Goal: Information Seeking & Learning: Learn about a topic

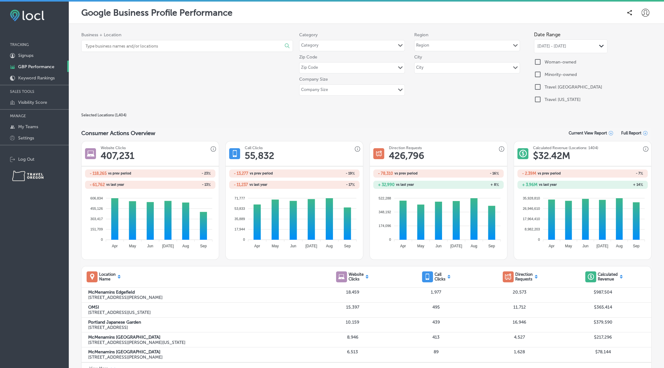
click at [549, 49] on div "[DATE] - [DATE] Path Created with Sketch." at bounding box center [571, 46] width 74 height 14
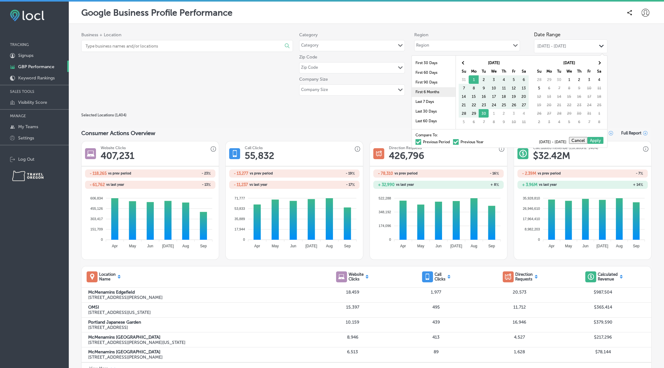
click at [433, 94] on li "First 6 Months" at bounding box center [434, 92] width 44 height 10
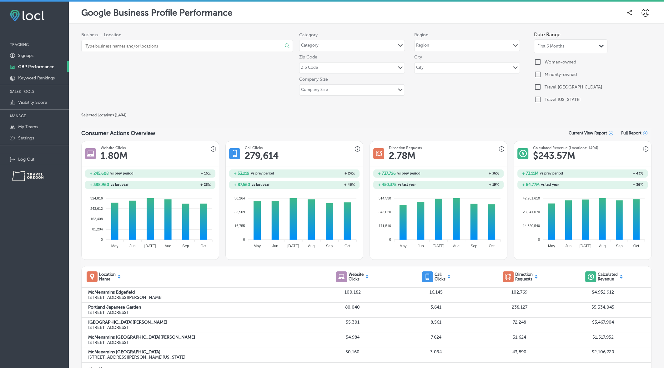
click at [223, 48] on input at bounding box center [178, 45] width 187 height 11
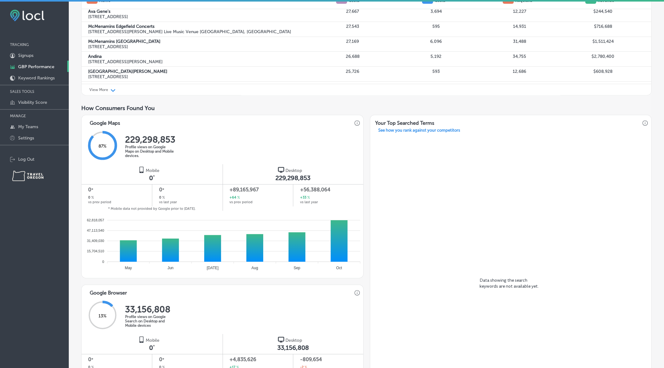
scroll to position [274, 0]
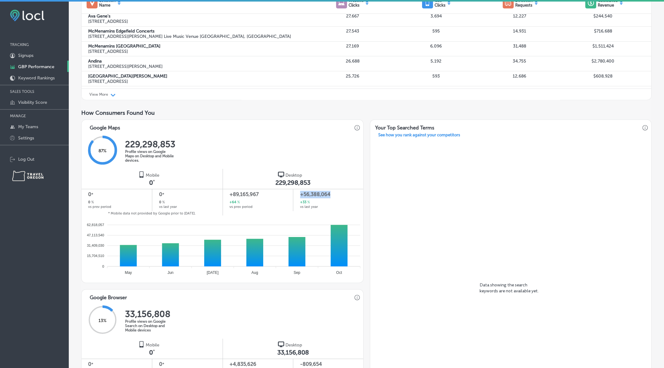
drag, startPoint x: 301, startPoint y: 195, endPoint x: 339, endPoint y: 196, distance: 37.9
click at [339, 196] on span "+56,388,064" at bounding box center [328, 195] width 57 height 8
click at [333, 146] on div "87 % 229,298,853 Profile views on Google Maps on Desktop and Mobile devices." at bounding box center [223, 151] width 282 height 36
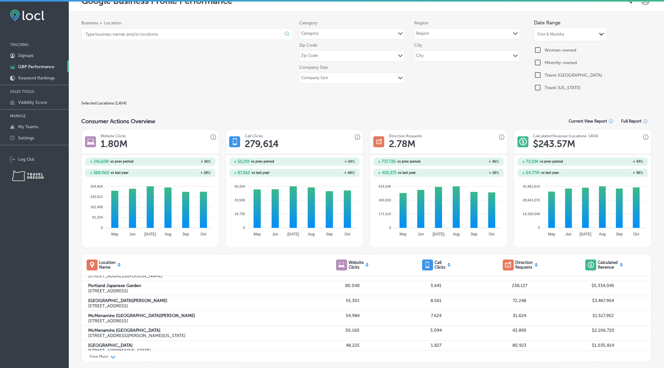
scroll to position [0, 0]
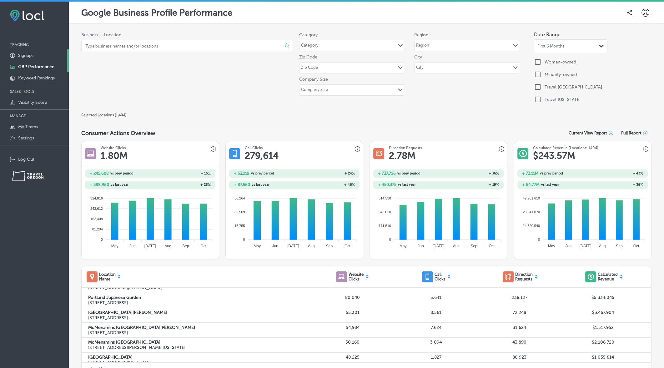
click at [32, 58] on p "Signups" at bounding box center [25, 55] width 15 height 5
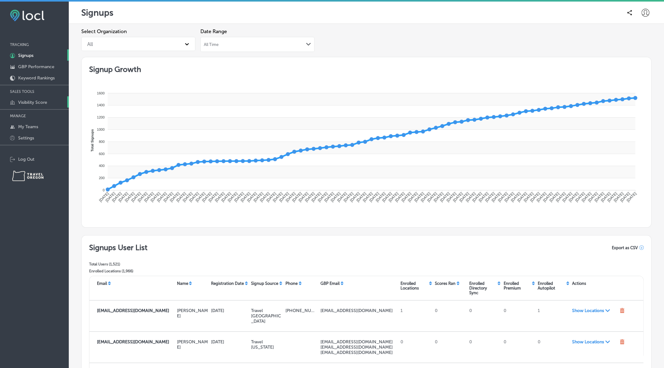
click at [33, 101] on p "Visibility Score" at bounding box center [32, 102] width 29 height 5
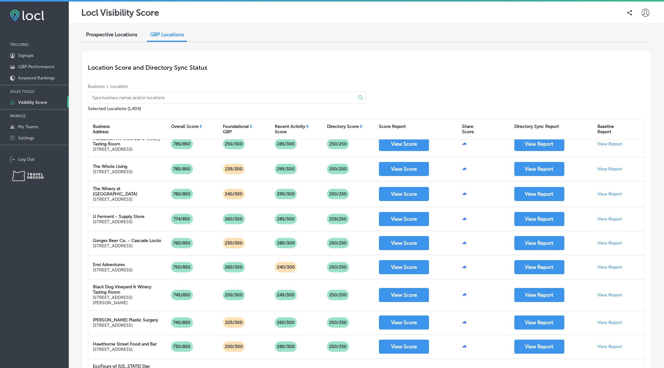
scroll to position [58, 0]
click at [116, 32] on span "Prospective Locations" at bounding box center [111, 35] width 51 height 6
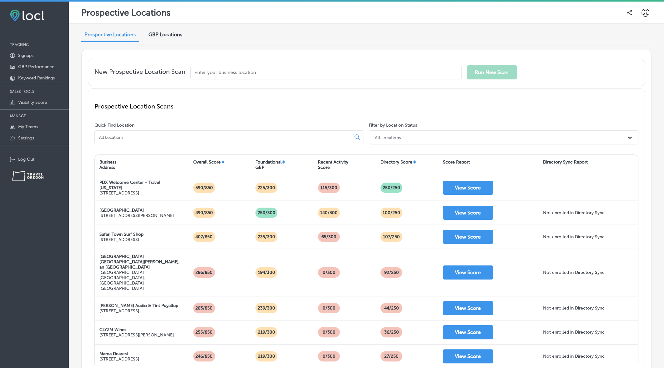
click at [247, 75] on input "text" at bounding box center [327, 73] width 272 height 14
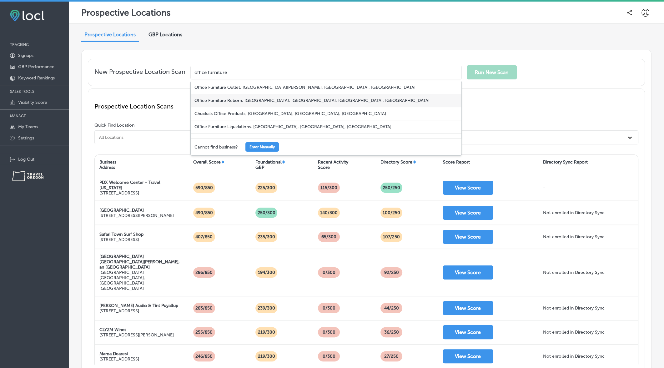
click at [246, 98] on div "Office Furniture Reborn, Southwest Garden Place, Tigard, OR, USA" at bounding box center [326, 100] width 271 height 13
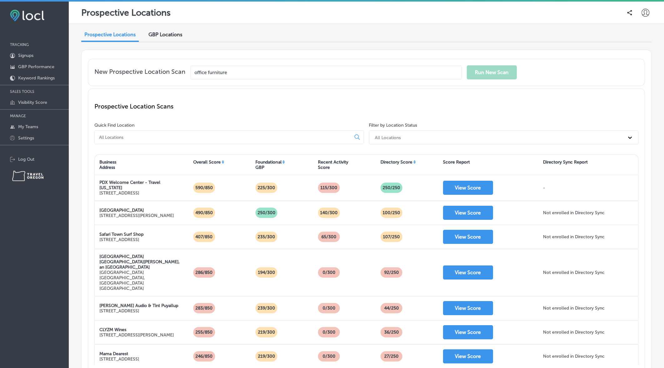
type input "Office Furniture Reborn, Southwest Garden Place, Tigard, OR, USA"
click at [267, 73] on input "Office Furniture Reborn, Southwest Garden Place, Tigard, OR, USA" at bounding box center [327, 73] width 272 height 14
click at [501, 67] on button "Run New Scan" at bounding box center [492, 72] width 50 height 14
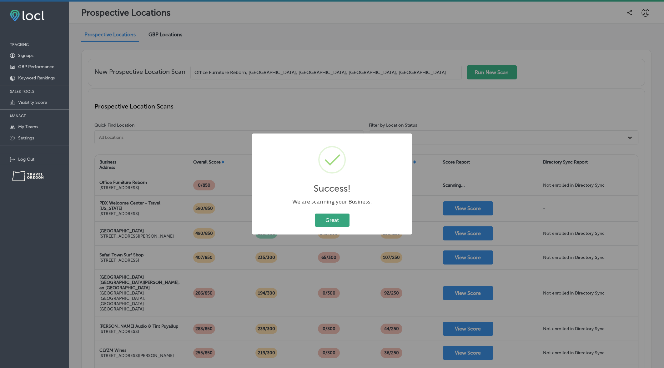
click at [327, 221] on button "Great" at bounding box center [332, 220] width 35 height 13
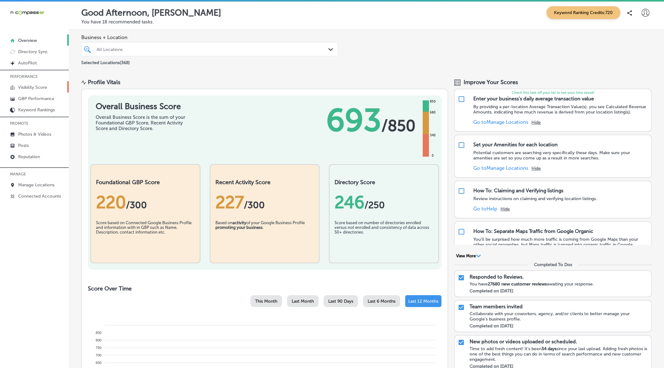
click at [28, 86] on p "Visibility Score" at bounding box center [32, 87] width 29 height 5
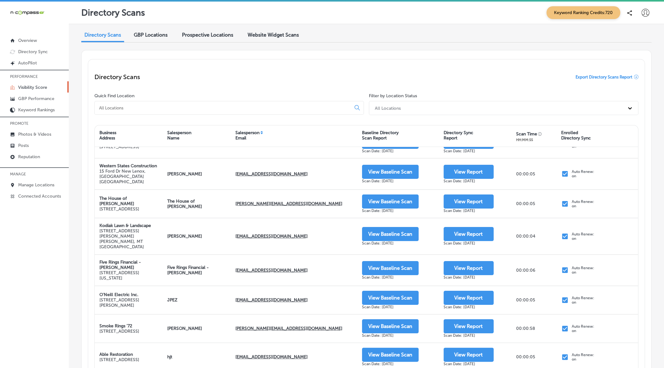
scroll to position [253, 0]
click at [170, 102] on div at bounding box center [229, 108] width 270 height 14
click at [169, 107] on input at bounding box center [224, 108] width 251 height 6
click at [267, 36] on span "Website Widget Scans" at bounding box center [273, 35] width 51 height 6
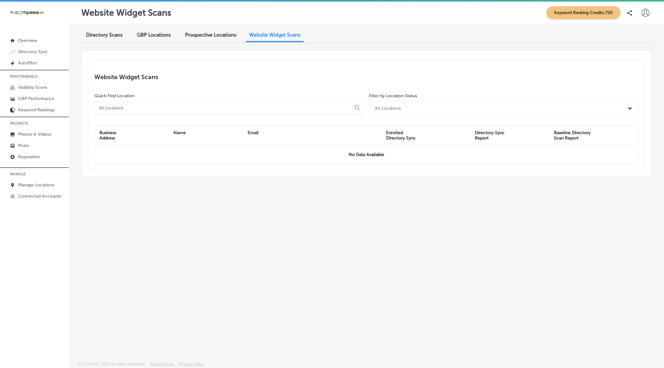
click at [103, 34] on span "Directory Scans" at bounding box center [104, 35] width 37 height 6
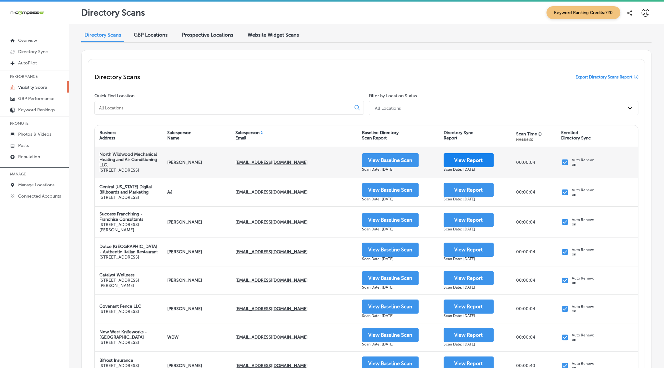
click at [456, 164] on button "View Report" at bounding box center [469, 160] width 50 height 14
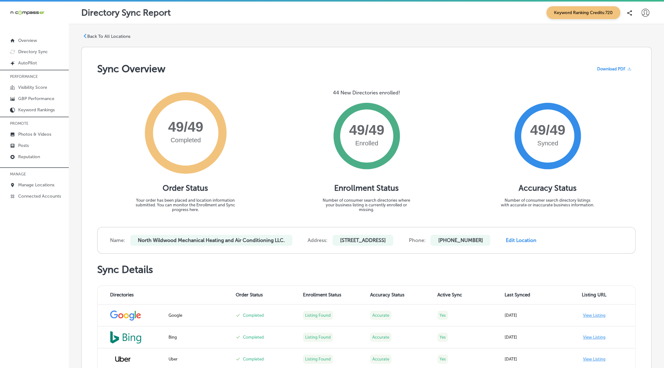
click at [106, 37] on p "Back To All Locations" at bounding box center [108, 36] width 43 height 5
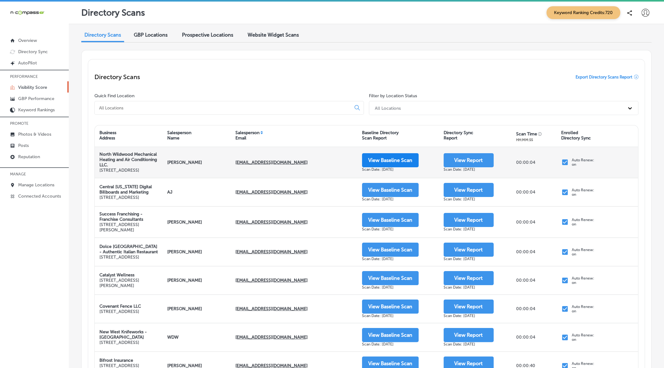
click at [397, 162] on button "View Baseline Scan" at bounding box center [390, 160] width 57 height 14
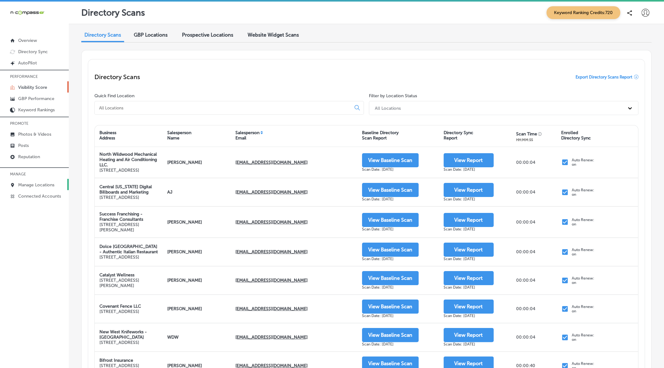
click at [43, 186] on p "Manage Locations" at bounding box center [36, 184] width 36 height 5
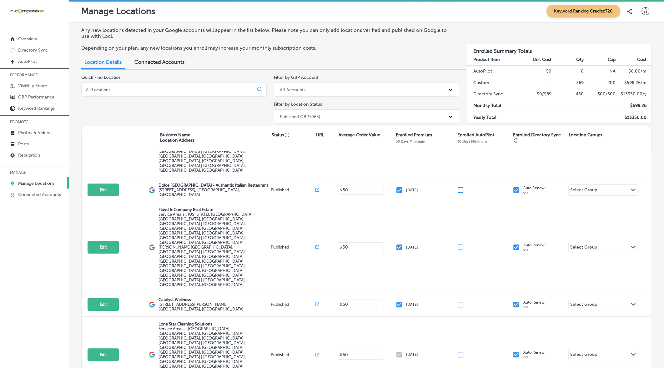
scroll to position [224, 0]
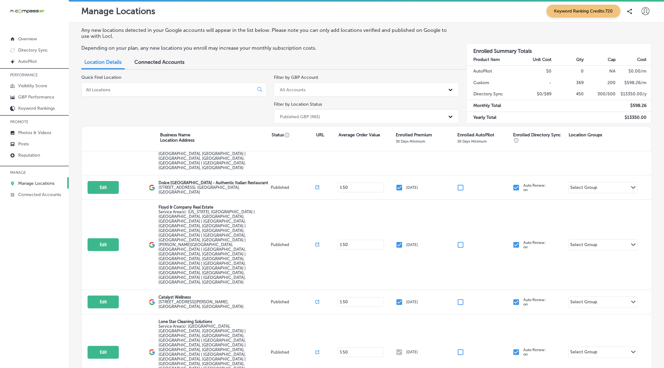
select select "US"
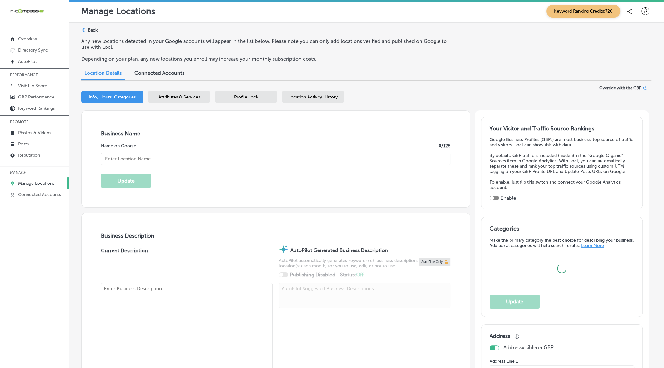
type input "https://covenantfencesc.com/"
checkbox input "true"
type input "+1 803 610 1013"
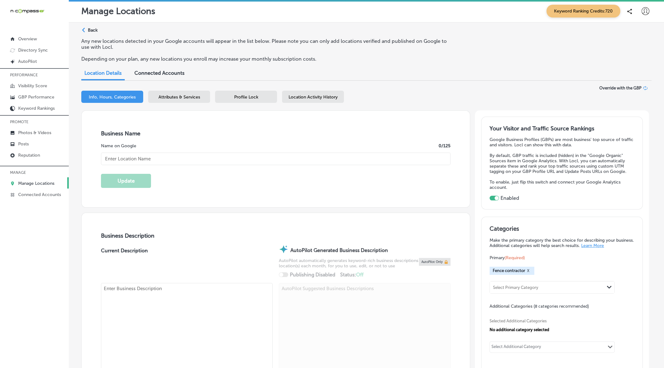
type input "Covenant Fence LLC"
checkbox input "false"
type input "3047 covenant rd"
type input "Columbia"
type input "29204"
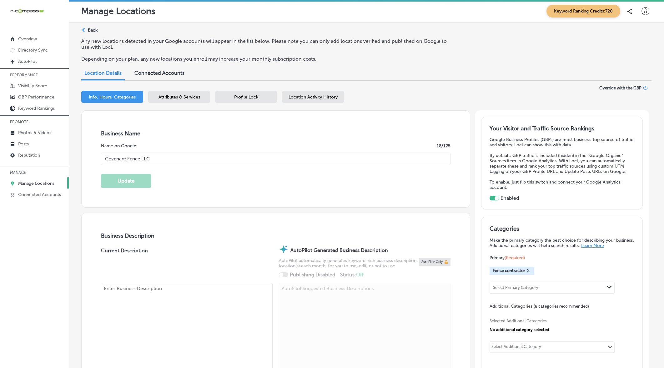
type input "US"
type textarea "Covenant Fence LLC is a trusted fence contractor, offering expert fence install…"
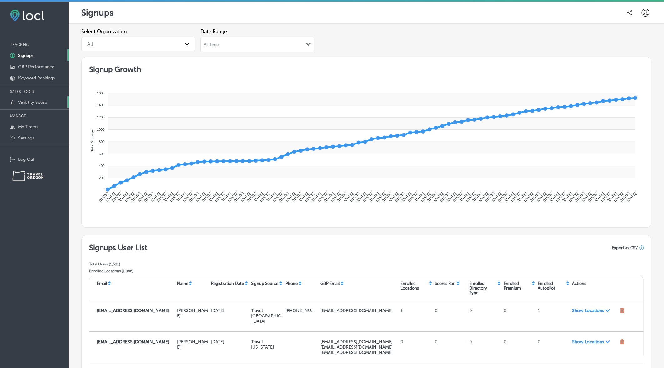
click at [39, 102] on p "Visibility Score" at bounding box center [32, 102] width 29 height 5
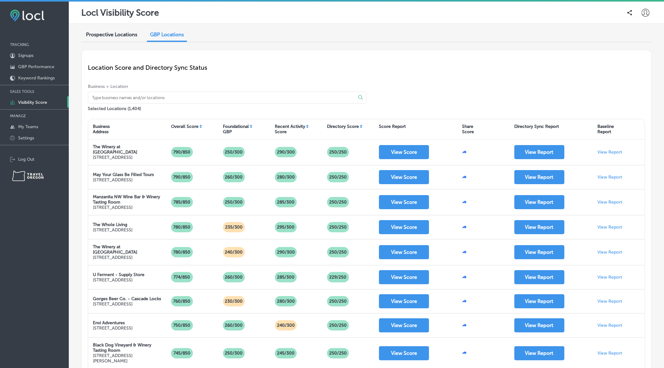
click at [126, 99] on input at bounding box center [218, 97] width 254 height 11
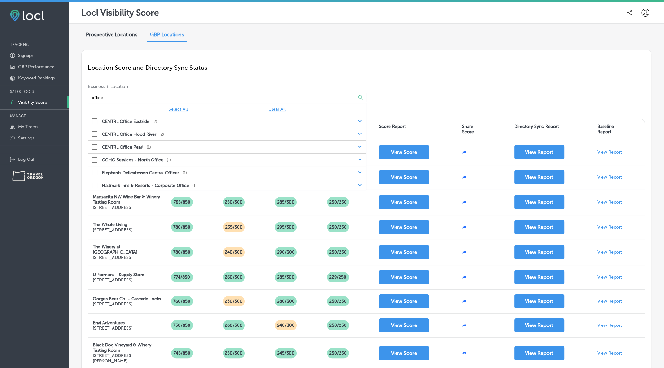
type input "office"
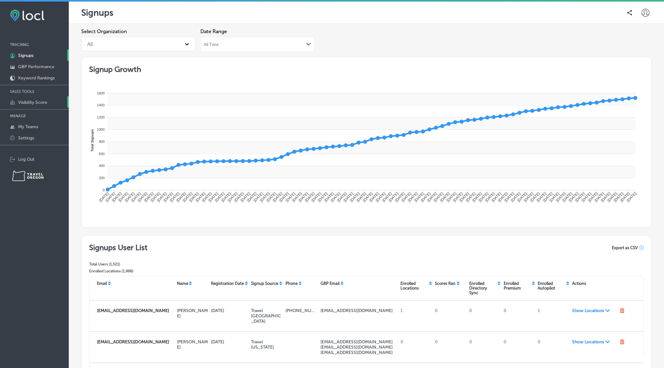
click at [40, 106] on link "Visibility Score" at bounding box center [34, 101] width 69 height 11
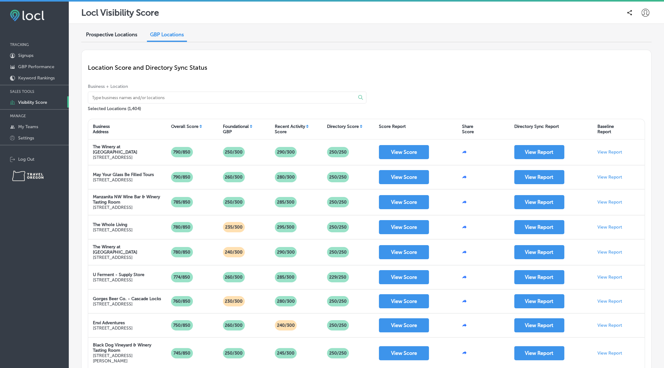
click at [104, 35] on span "Prospective Locations" at bounding box center [111, 35] width 51 height 6
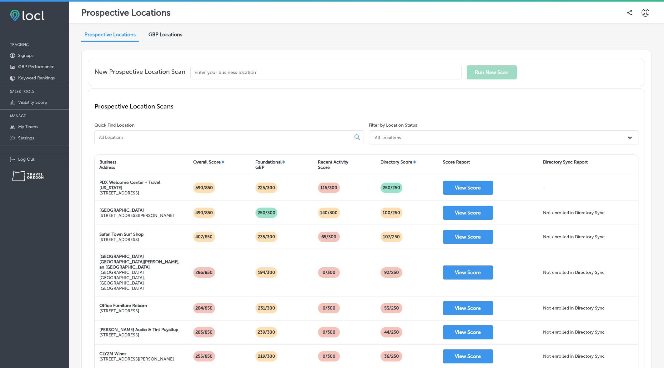
click at [126, 138] on input at bounding box center [224, 138] width 251 height 6
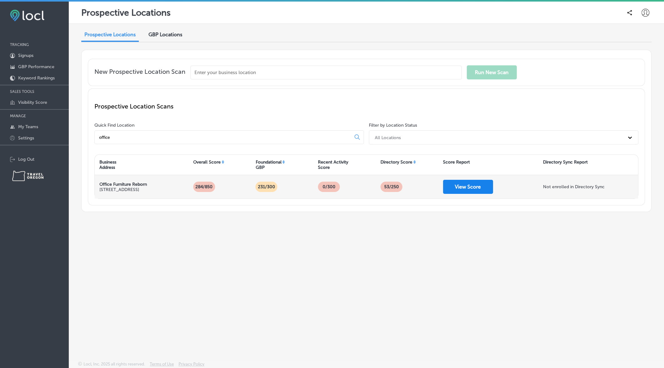
type input "office"
click at [461, 190] on button "View Score" at bounding box center [468, 187] width 50 height 14
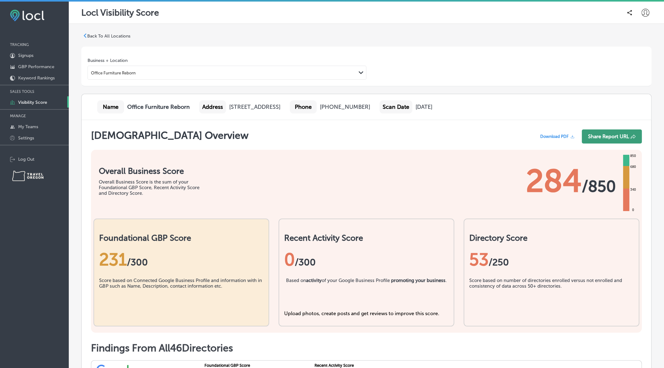
click at [621, 136] on button "Share Report URL" at bounding box center [612, 137] width 60 height 14
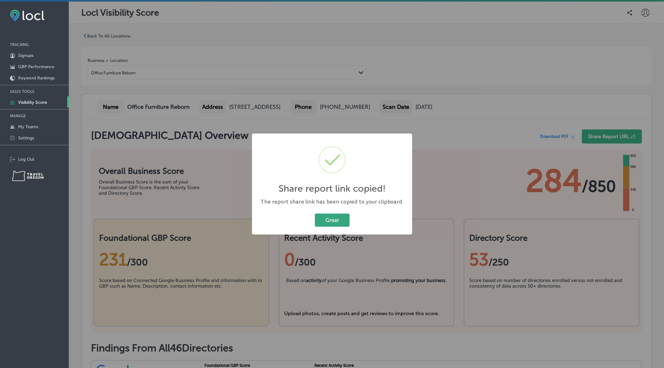
click at [341, 220] on button "Great" at bounding box center [332, 220] width 35 height 13
